Goal: Find contact information: Find contact information

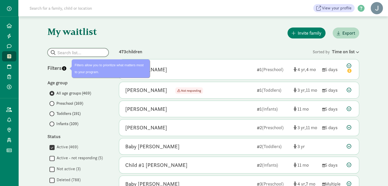
click at [72, 55] on input "search" at bounding box center [78, 52] width 61 height 8
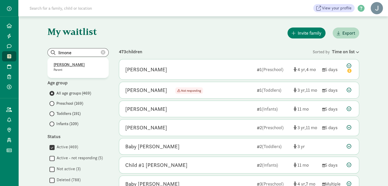
click at [69, 65] on p "[PERSON_NAME]" at bounding box center [78, 65] width 49 height 6
type input "[PERSON_NAME]"
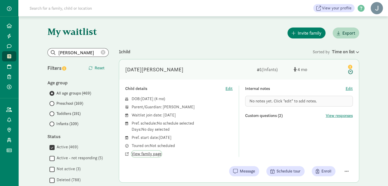
click at [154, 154] on span "View family page" at bounding box center [147, 154] width 30 height 6
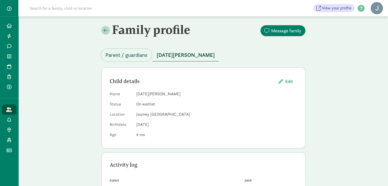
click at [124, 56] on span "Parent / guardians" at bounding box center [126, 55] width 42 height 8
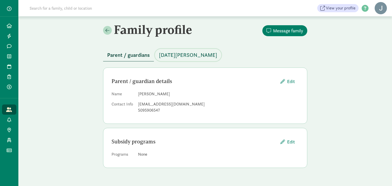
click at [167, 53] on span "[DATE][PERSON_NAME]" at bounding box center [188, 55] width 58 height 8
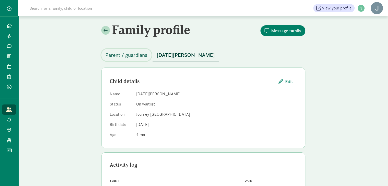
click at [124, 58] on span "Parent / guardians" at bounding box center [126, 55] width 42 height 8
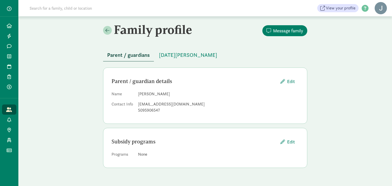
click at [181, 105] on div "[EMAIL_ADDRESS][DOMAIN_NAME]" at bounding box center [218, 104] width 161 height 6
drag, startPoint x: 182, startPoint y: 105, endPoint x: 137, endPoint y: 106, distance: 44.6
click at [137, 106] on dl "Name [PERSON_NAME] Contact Info [EMAIL_ADDRESS][DOMAIN_NAME] 5095906547" at bounding box center [204, 103] width 187 height 24
copy div "[EMAIL_ADDRESS][DOMAIN_NAME]"
